Goal: Task Accomplishment & Management: Manage account settings

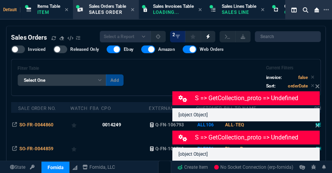
select select "12: [PERSON_NAME]"
select select
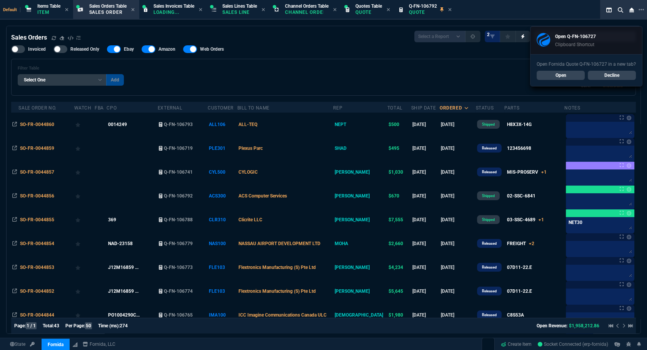
click at [332, 77] on link "Open" at bounding box center [560, 75] width 48 height 9
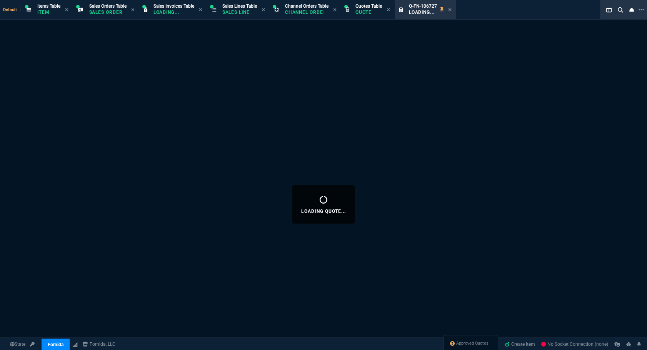
select select "12: [PERSON_NAME]"
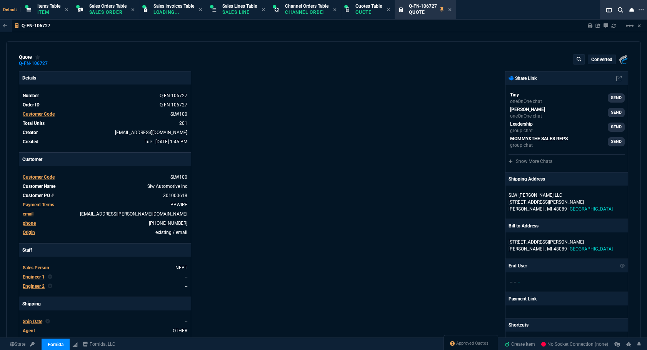
type input "19"
type input "8"
type input "18"
type input "145"
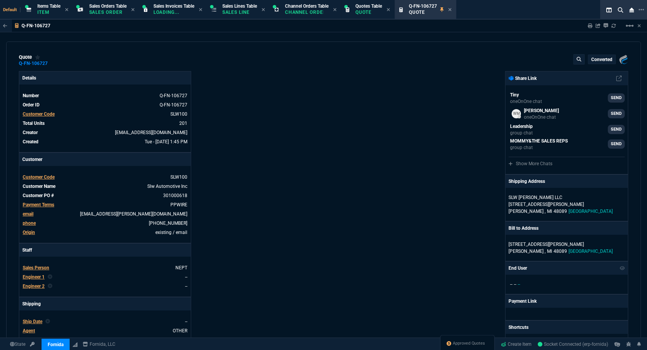
type input "28"
type input "3"
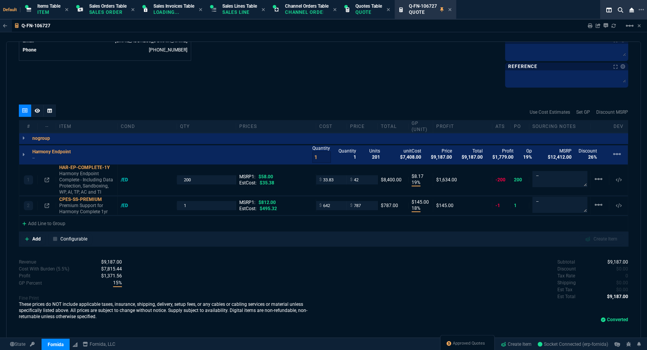
scroll to position [258, 0]
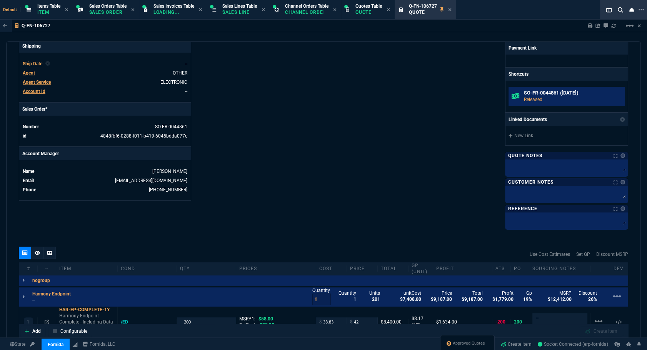
click at [531, 98] on p "Released" at bounding box center [573, 99] width 98 height 7
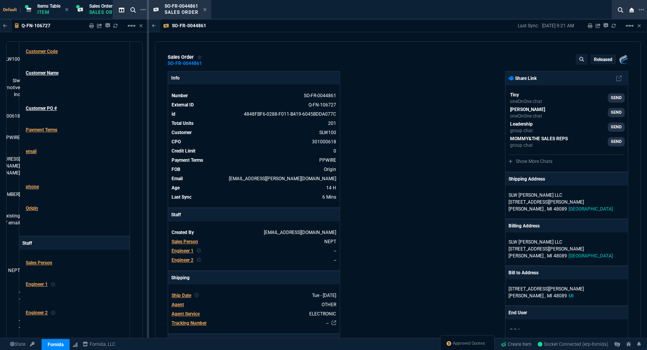
scroll to position [269, 0]
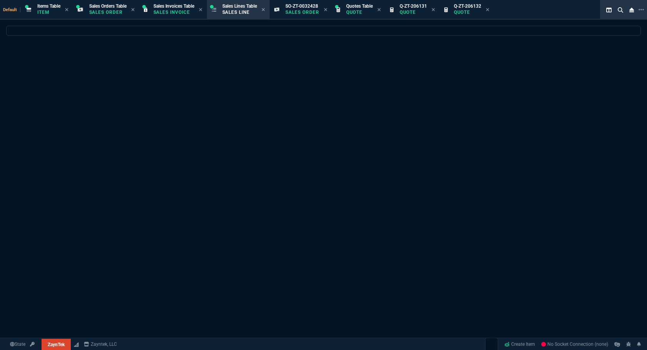
select select
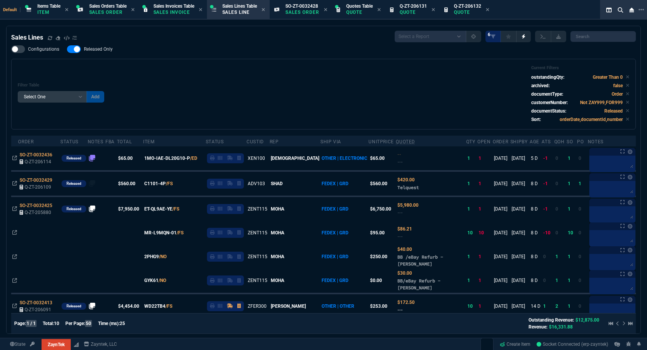
select select "12: [PERSON_NAME]"
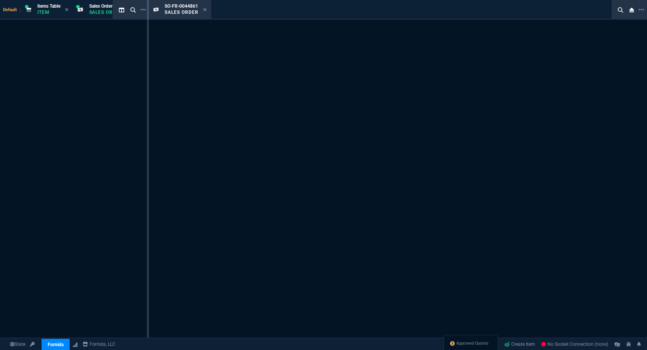
click at [204, 8] on icon at bounding box center [204, 9] width 3 height 5
select select "12: [PERSON_NAME]"
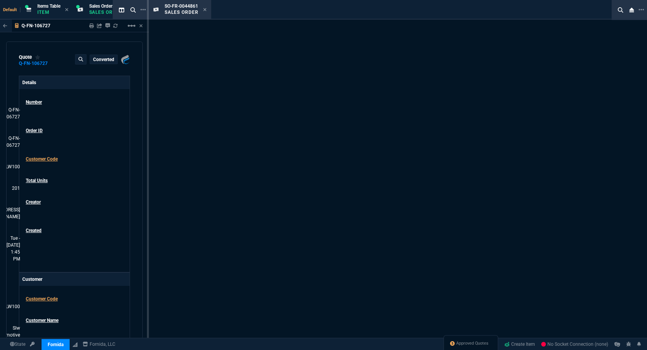
click at [204, 8] on icon at bounding box center [204, 9] width 3 height 5
type input "19"
type input "8"
type input "18"
type input "145"
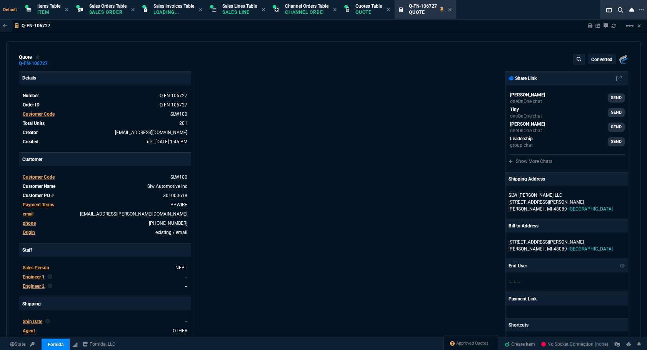
type input "28"
type input "3"
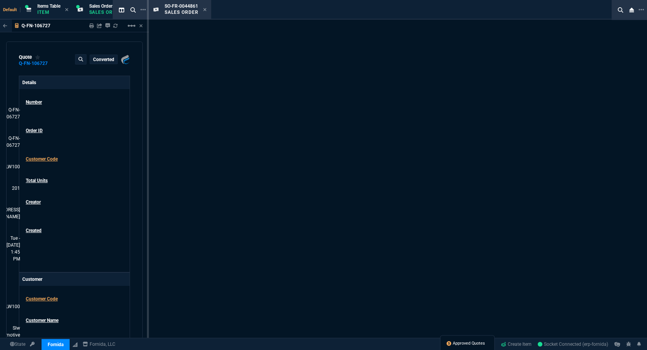
click at [459, 342] on span "Approved Quotes" at bounding box center [468, 344] width 32 height 6
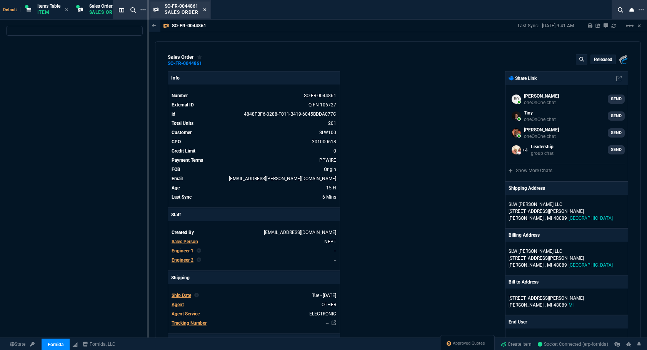
click at [204, 10] on icon at bounding box center [204, 9] width 3 height 3
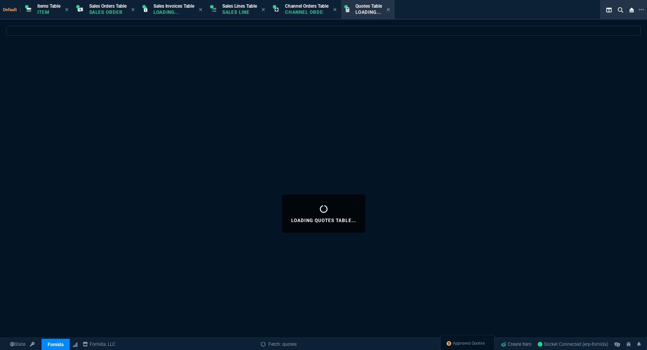
select select
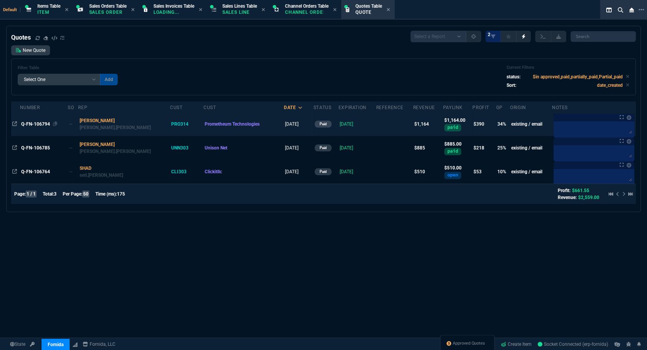
click at [31, 123] on span "Q-FN-106794" at bounding box center [35, 123] width 29 height 5
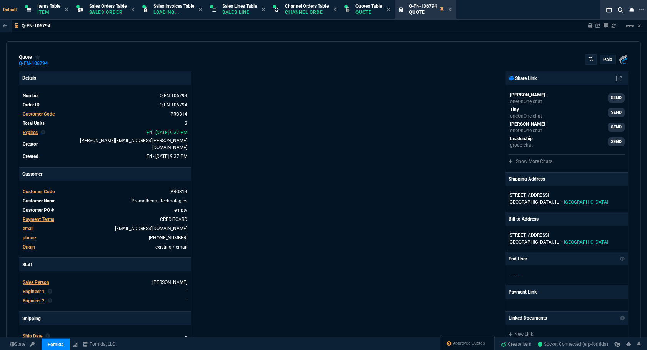
type input "37"
type input "143"
type input "499"
type input "22"
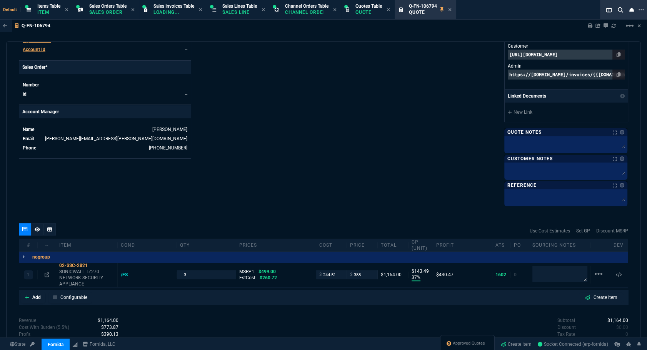
scroll to position [379, 0]
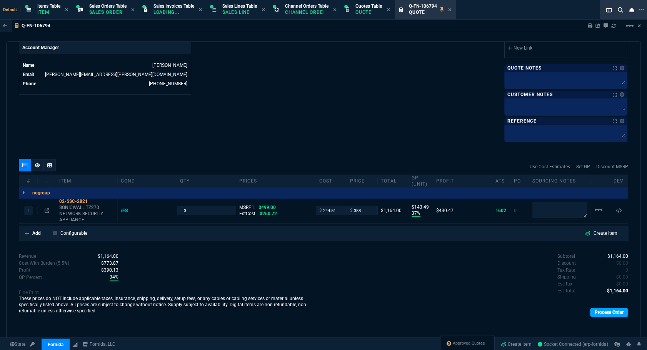
click at [600, 311] on link "Process Order" at bounding box center [609, 312] width 38 height 9
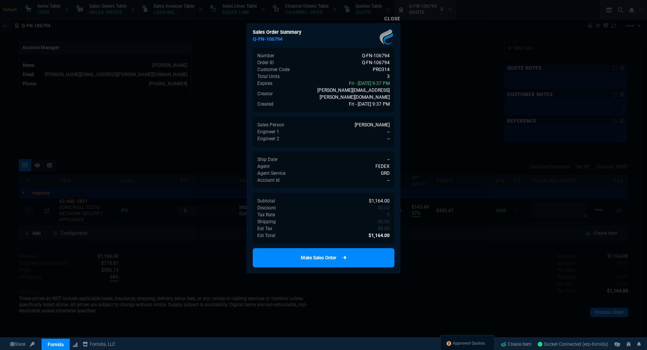
click at [293, 248] on link "Make Sales Order" at bounding box center [323, 257] width 141 height 19
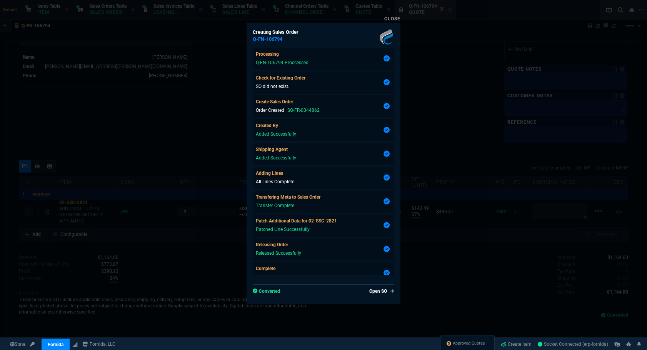
type input "37"
type input "143"
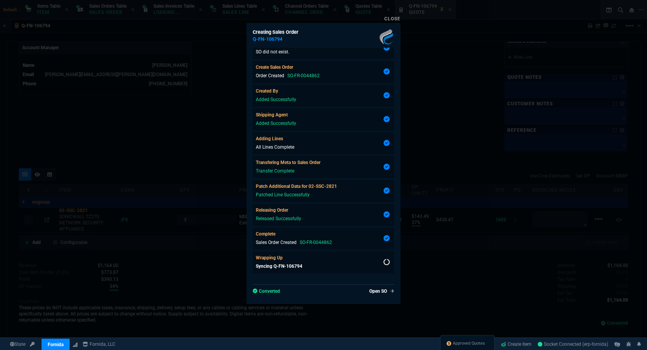
type input "22"
click at [375, 293] on link "Open SO" at bounding box center [380, 291] width 28 height 7
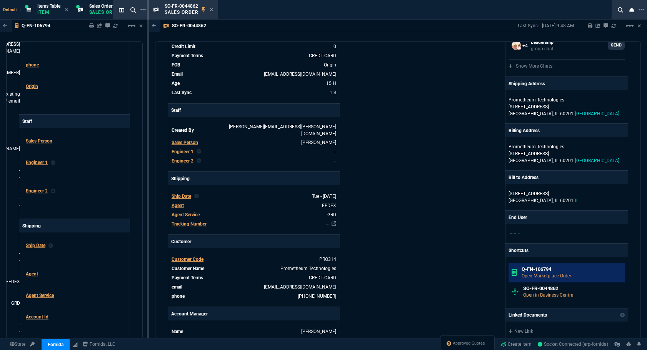
scroll to position [140, 0]
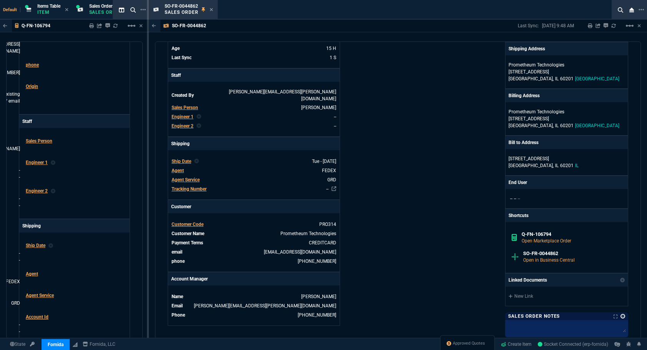
click at [620, 314] on link at bounding box center [622, 316] width 5 height 5
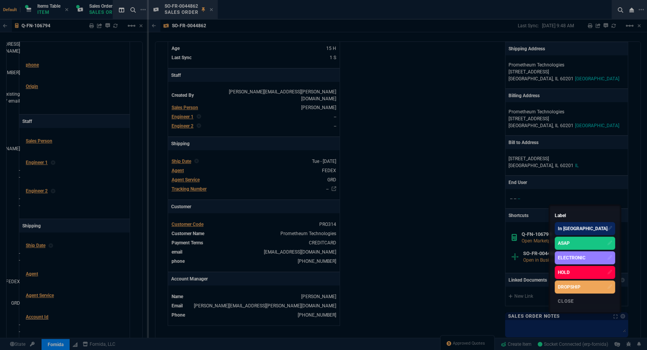
click at [582, 238] on div "ASAP" at bounding box center [584, 243] width 60 height 13
click at [462, 330] on div at bounding box center [323, 175] width 647 height 350
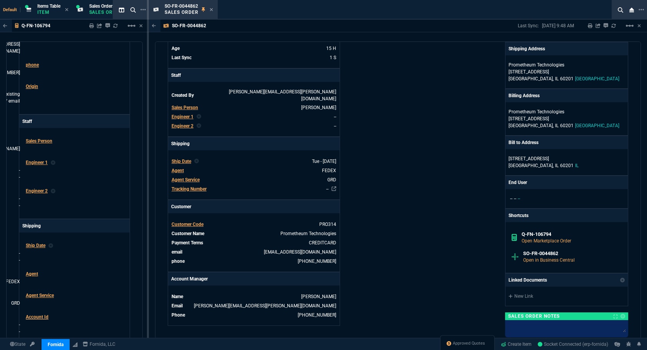
click at [467, 342] on span "Approved Quotes" at bounding box center [468, 344] width 32 height 6
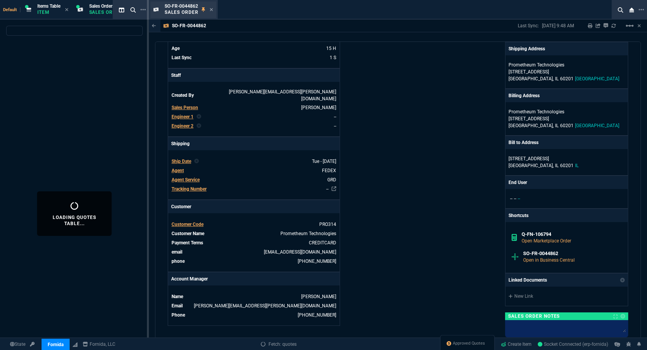
select select
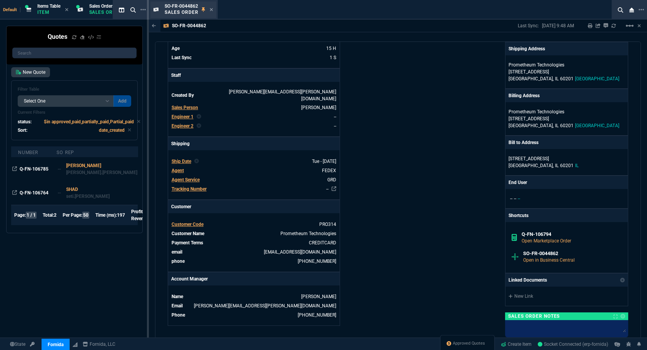
click at [212, 5] on div "SO-FR-0044862 Sales Order" at bounding box center [189, 9] width 48 height 13
click at [211, 8] on icon at bounding box center [210, 9] width 3 height 5
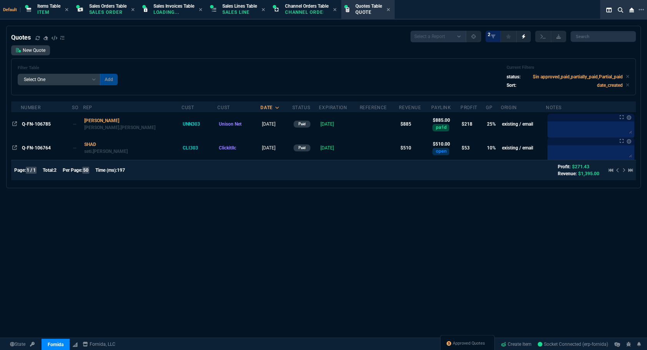
click at [32, 126] on span "Q-FN-106785" at bounding box center [36, 123] width 29 height 5
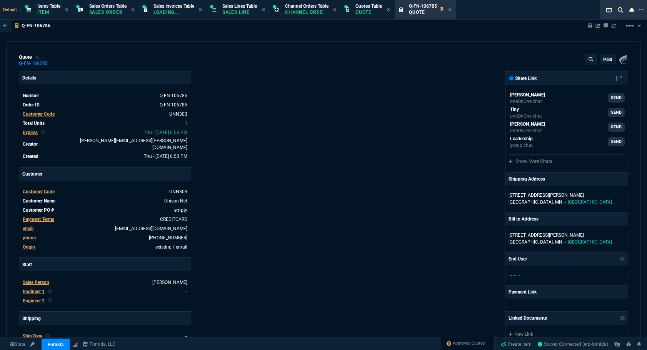
type input "29"
type input "253"
type input "1105"
type input "20"
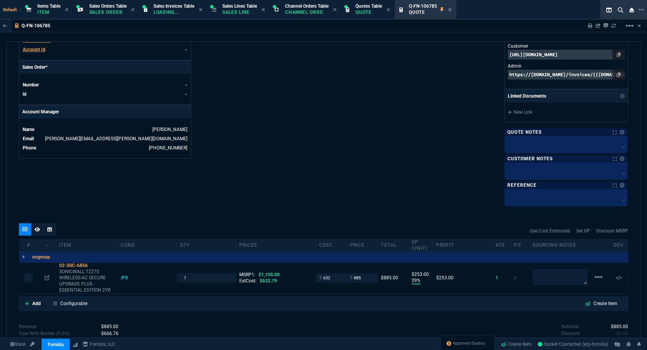
scroll to position [384, 0]
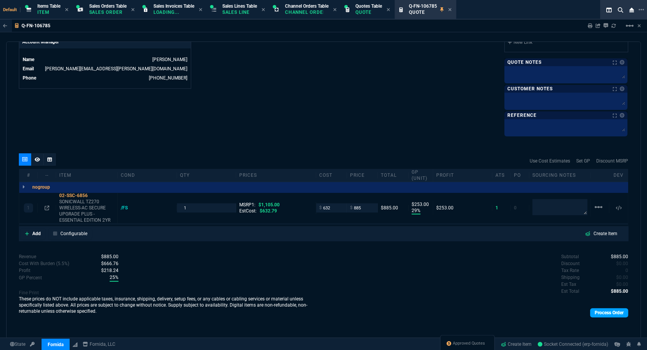
click at [590, 312] on link "Process Order" at bounding box center [609, 312] width 38 height 9
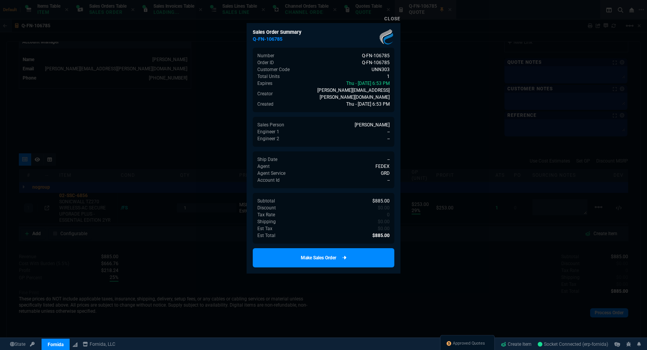
click at [334, 256] on link "Make Sales Order" at bounding box center [323, 257] width 141 height 19
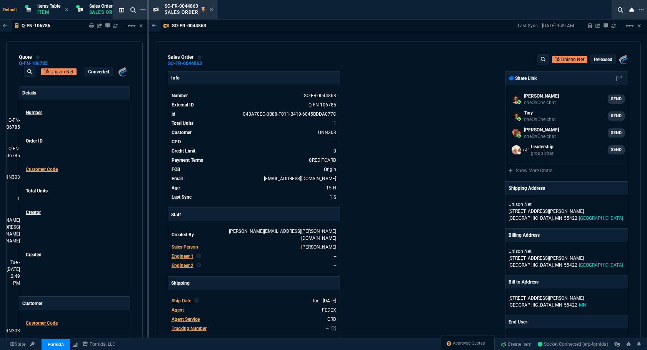
select select "12: [PERSON_NAME]"
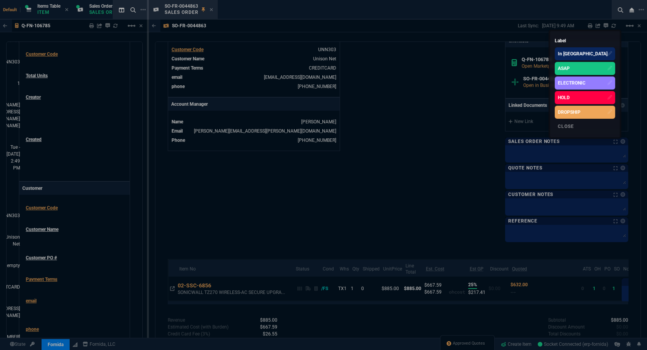
click at [593, 69] on div "ASAP" at bounding box center [584, 68] width 60 height 13
click at [457, 338] on div at bounding box center [323, 175] width 647 height 350
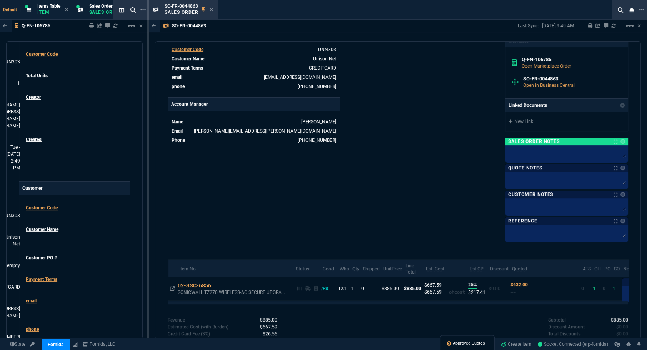
click at [456, 342] on span "Approved Quotes" at bounding box center [468, 344] width 32 height 6
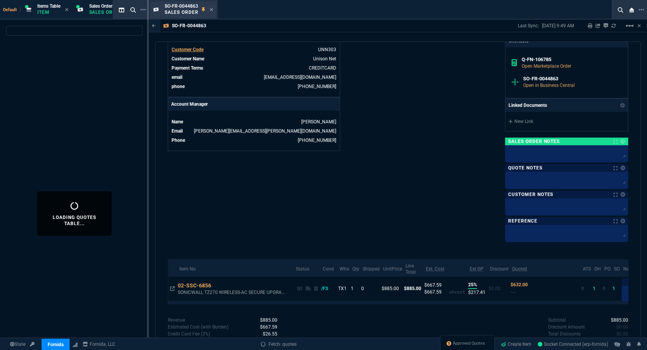
select select
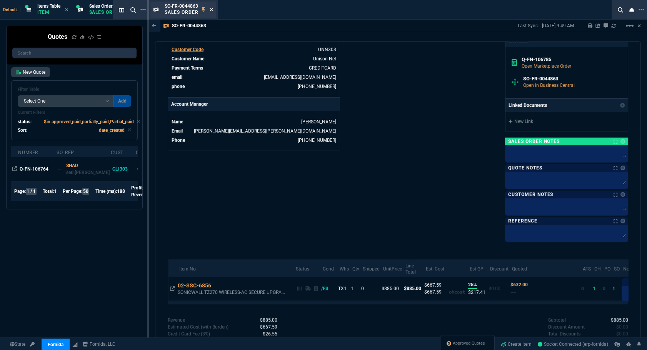
click at [211, 8] on icon at bounding box center [210, 9] width 3 height 5
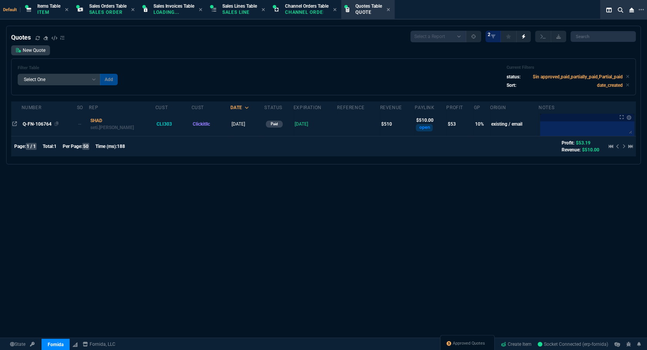
click at [31, 126] on span "Q-FN-106764" at bounding box center [37, 123] width 29 height 5
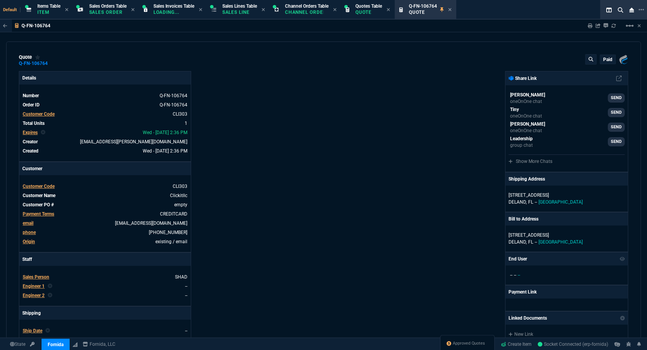
type input "15"
type input "77"
type input "699"
type input "27"
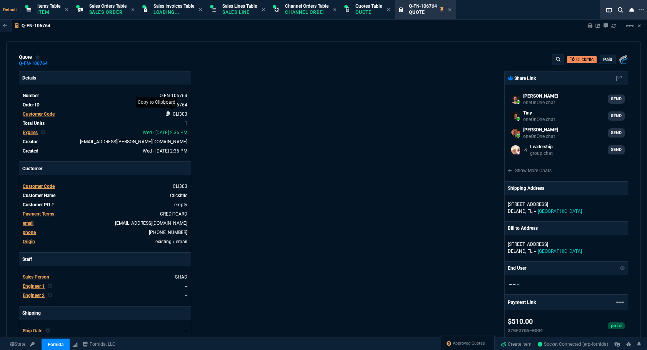
click at [166, 113] on icon at bounding box center [168, 113] width 4 height 5
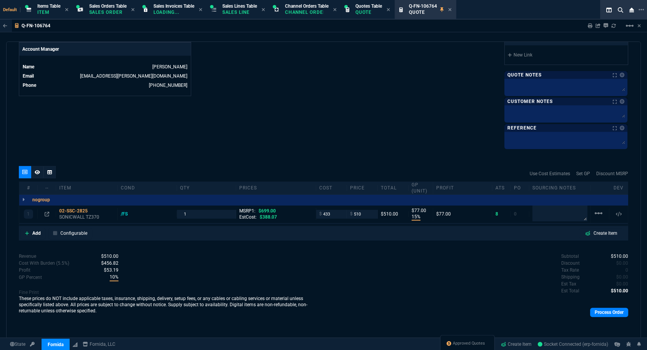
scroll to position [267, 0]
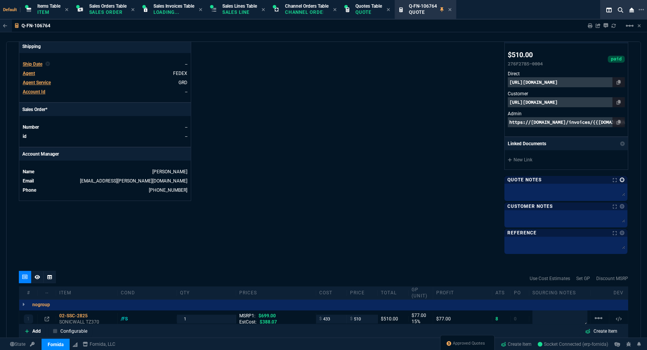
click at [619, 180] on link at bounding box center [621, 180] width 5 height 5
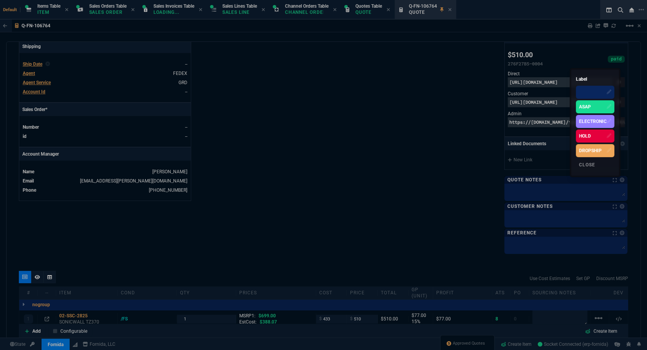
click at [595, 131] on div "HOLD" at bounding box center [594, 136] width 38 height 13
click at [509, 194] on div at bounding box center [323, 175] width 647 height 350
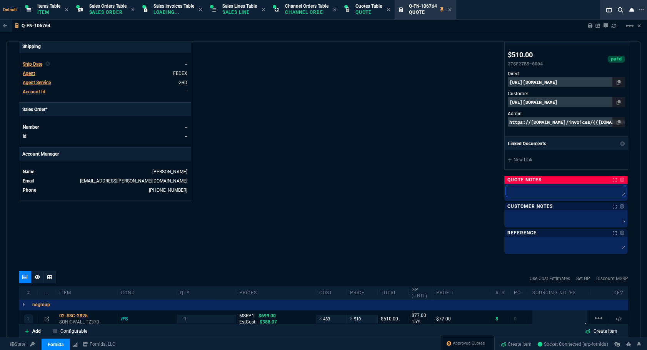
click at [510, 193] on textarea at bounding box center [565, 191] width 120 height 12
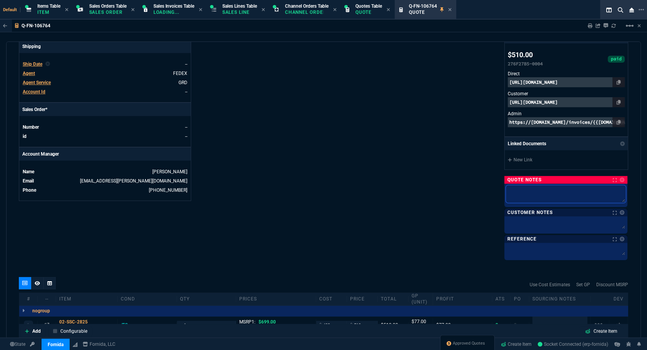
type textarea "a"
type textarea "aw"
type textarea "awa"
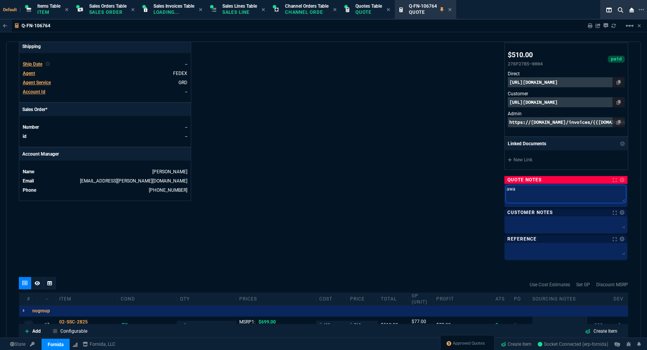
type textarea "awai"
type textarea "await"
type textarea "awaiti"
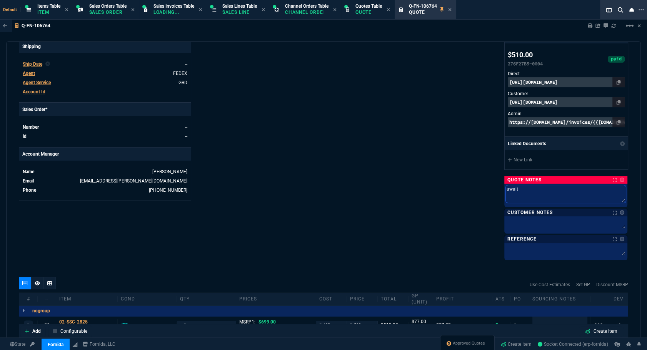
type textarea "awaiti"
type textarea "awaitin"
type textarea "awaiting"
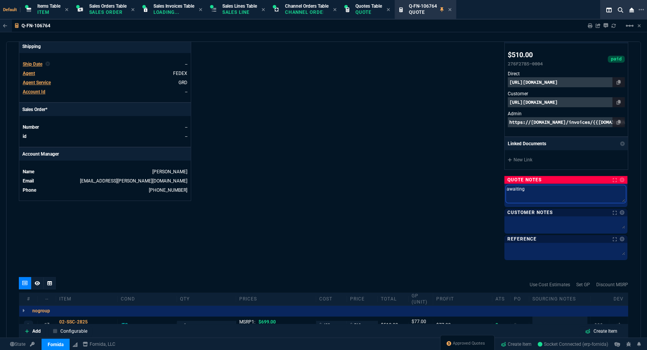
type textarea "awaiting"
type textarea "awaiting t"
type textarea "awaiting ta"
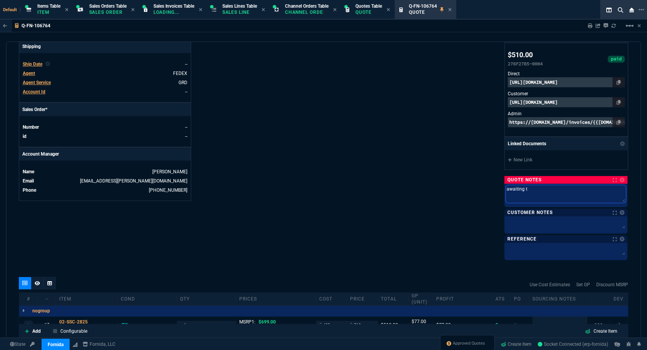
type textarea "awaiting ta"
type textarea "awaiting tax"
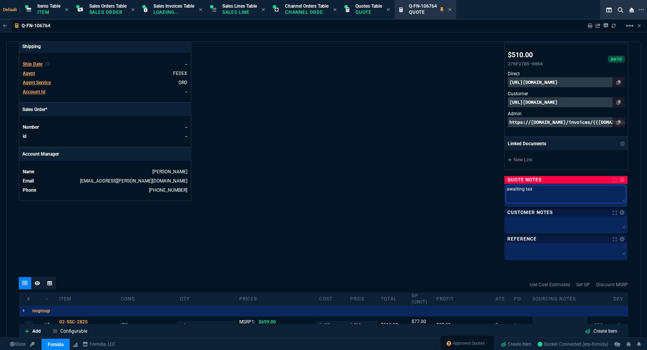
type textarea "awaiting tax c"
type textarea "awaiting tax cert"
type textarea "awaiting tax certi"
type textarea "awaiting tax certiu"
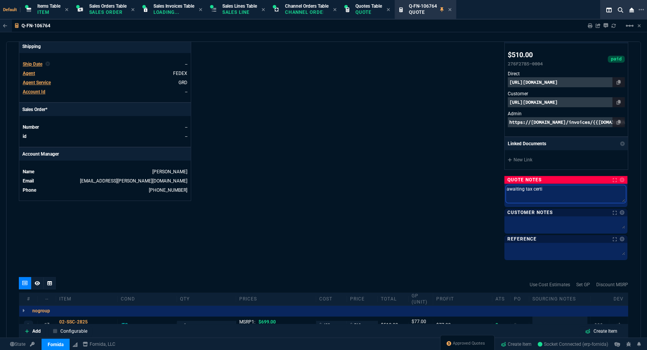
type textarea "awaiting tax certiu"
type textarea "awaiting tax certi"
type textarea "awaiting tax certific"
type textarea "awaiting tax certifica"
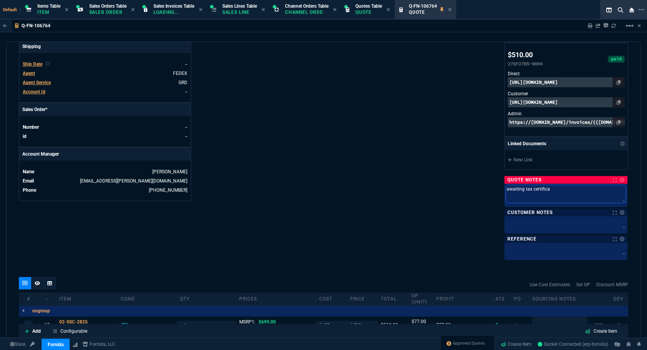
type textarea "awaiting tax certificat"
type textarea "awaiting tax certificate"
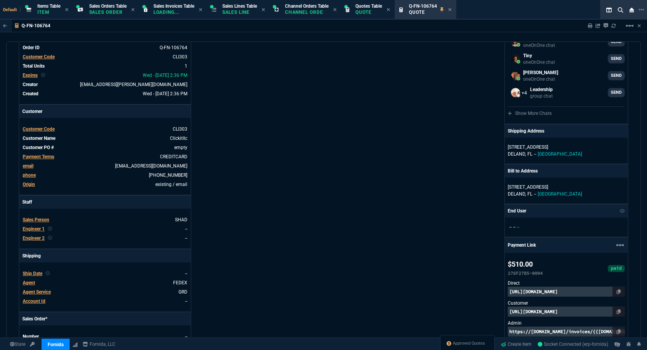
scroll to position [0, 0]
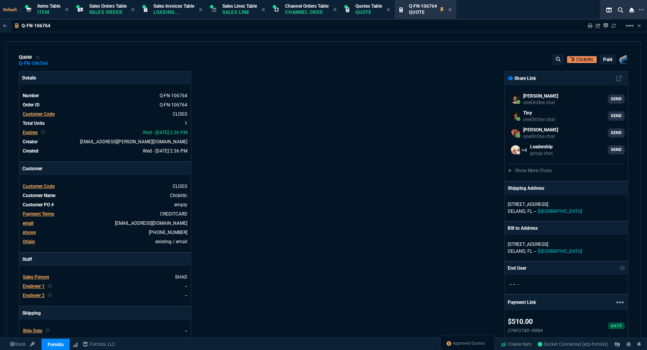
type textarea "awaiting tax certificate"
